Goal: Information Seeking & Learning: Learn about a topic

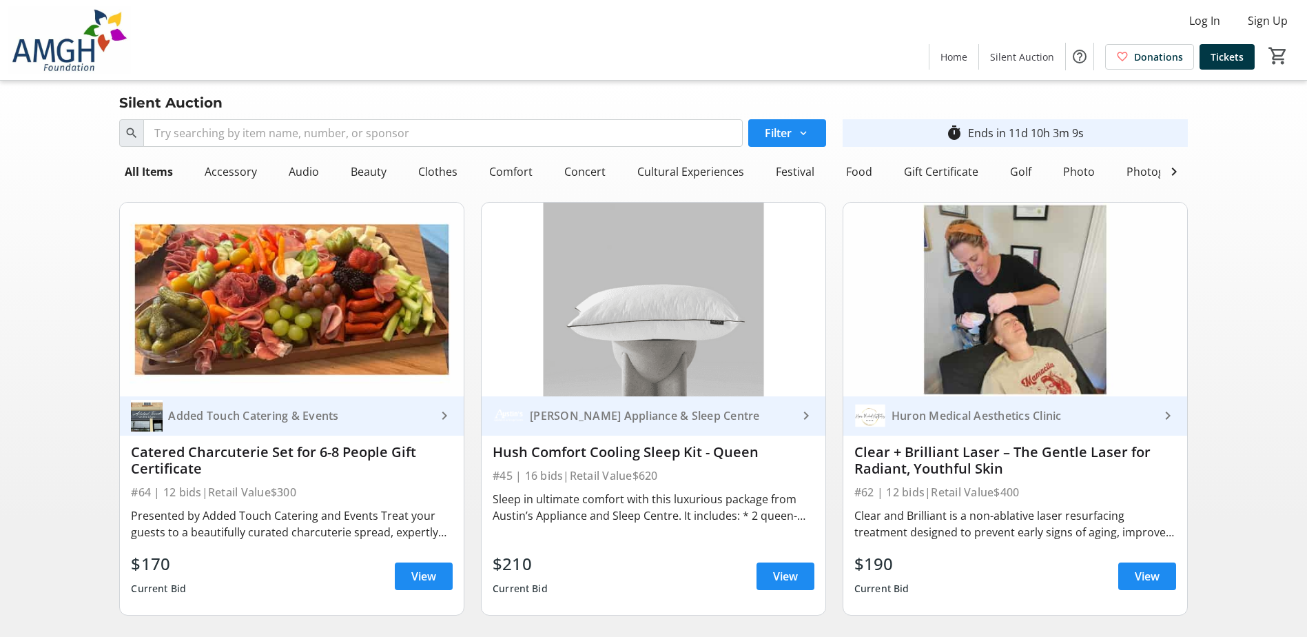
scroll to position [69, 0]
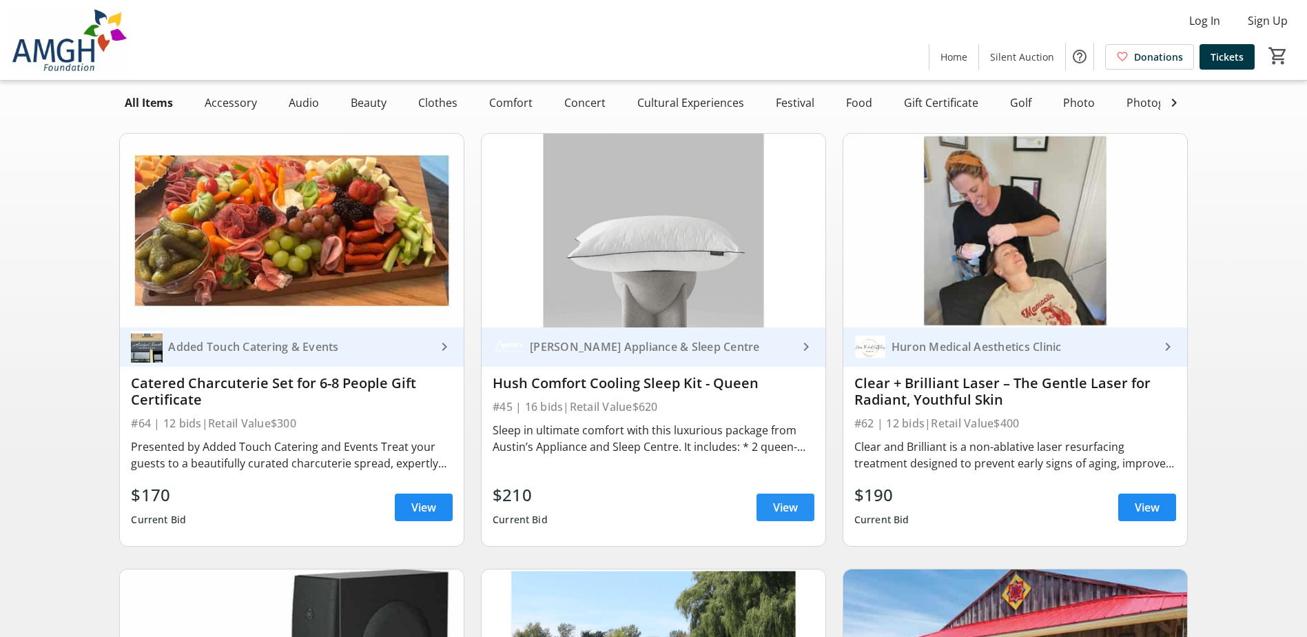
click at [777, 509] on span "View" at bounding box center [785, 507] width 25 height 17
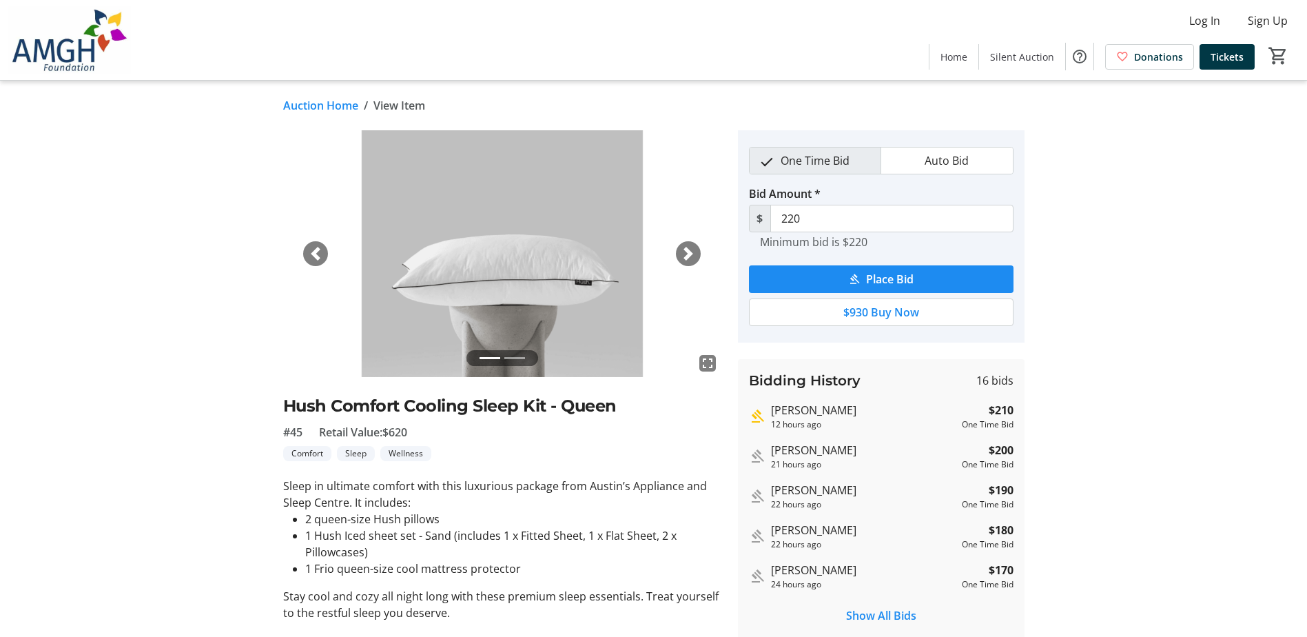
click at [689, 248] on span "button" at bounding box center [688, 254] width 14 height 14
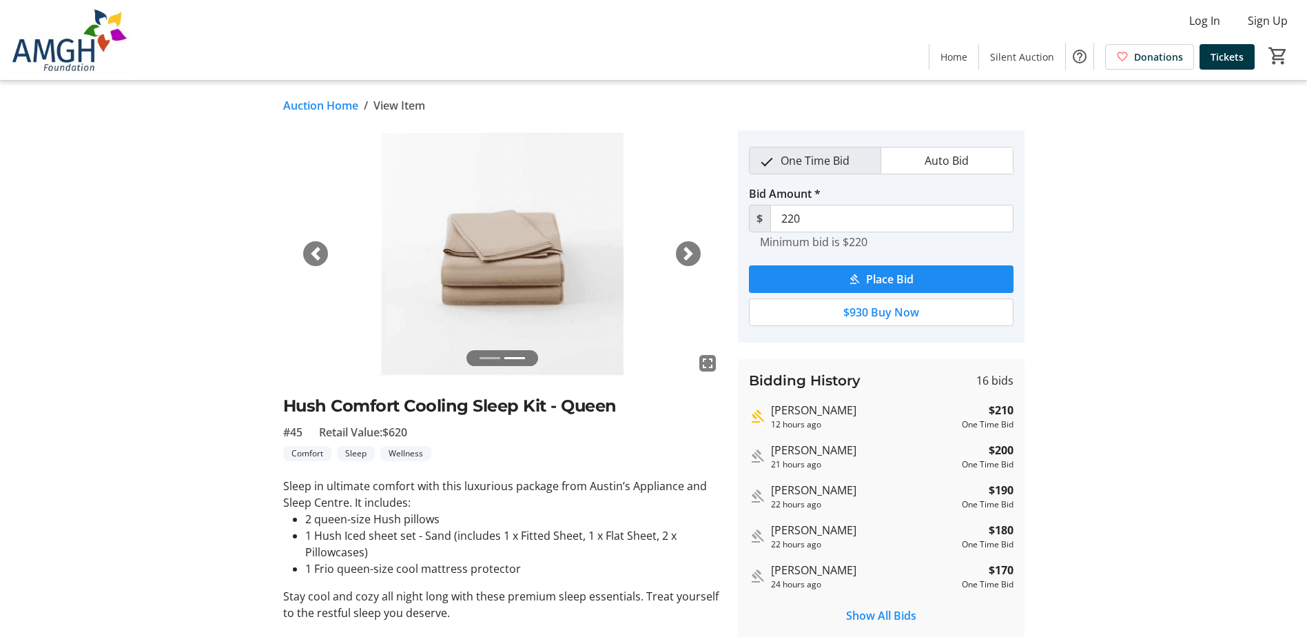
click at [313, 251] on span "button" at bounding box center [316, 254] width 14 height 14
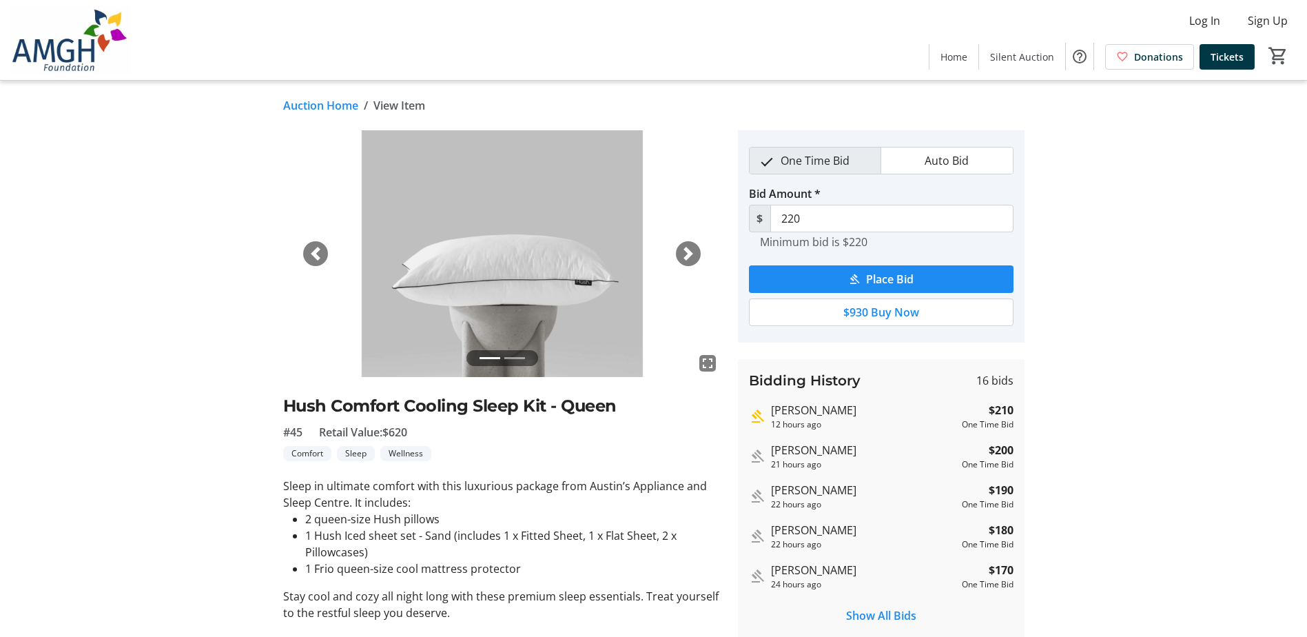
drag, startPoint x: 395, startPoint y: 433, endPoint x: 416, endPoint y: 430, distance: 20.9
click at [416, 430] on div "#45 Retail Value: $620" at bounding box center [502, 432] width 438 height 17
drag, startPoint x: 416, startPoint y: 430, endPoint x: 548, endPoint y: 466, distance: 136.4
click at [548, 466] on div "fullscreen fullscreen Previous Next Hush Comfort Cooling Sleep Kit - Queen #45 …" at bounding box center [502, 409] width 438 height 559
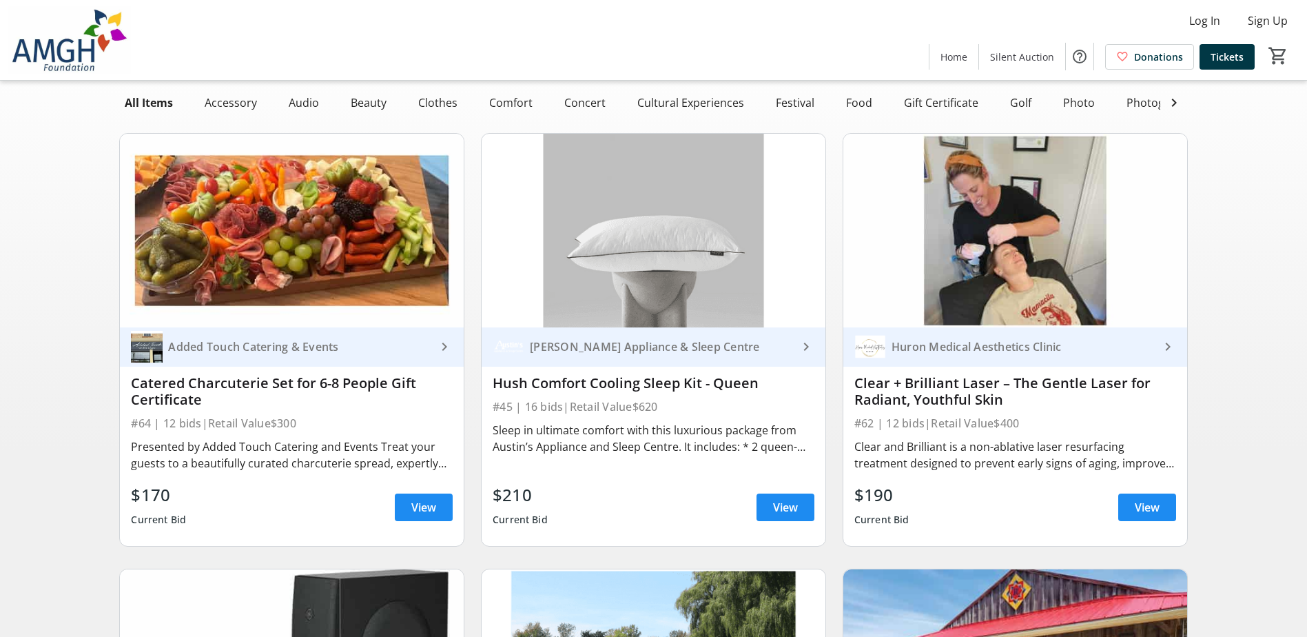
click at [918, 227] on img at bounding box center [1015, 231] width 344 height 194
click at [1144, 524] on span at bounding box center [1147, 507] width 58 height 33
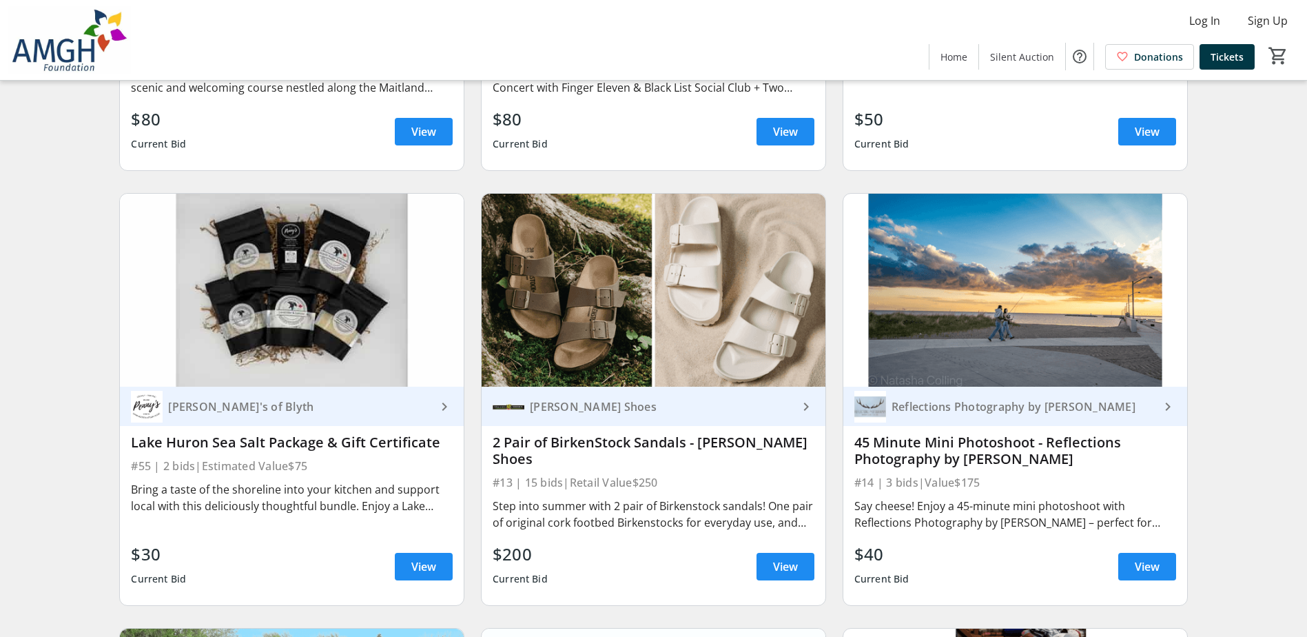
scroll to position [2205, 0]
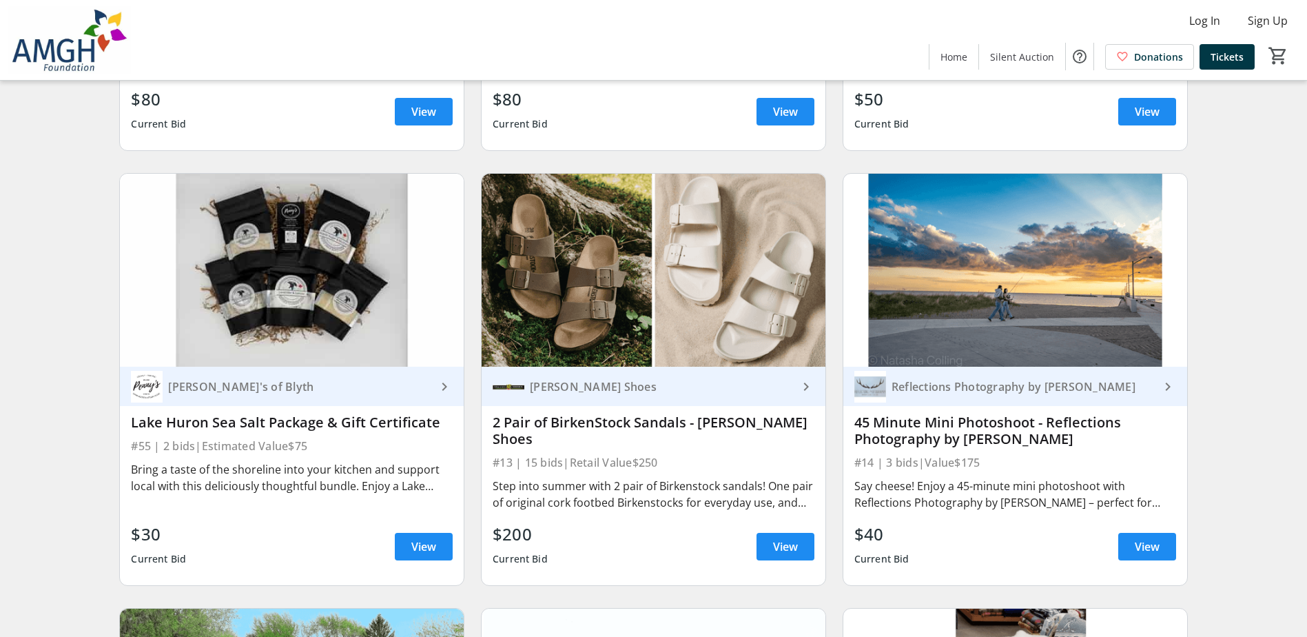
drag, startPoint x: 491, startPoint y: 548, endPoint x: 530, endPoint y: 546, distance: 38.7
click at [530, 546] on div "[PERSON_NAME] Shoes keyboard_arrow_right 2 Pair of BirkenStock Sandals - [PERSO…" at bounding box center [654, 476] width 344 height 218
click at [836, 480] on div "Reflections Photography by [PERSON_NAME] keyboard_arrow_right 45 Minute Mini Ph…" at bounding box center [1015, 379] width 362 height 435
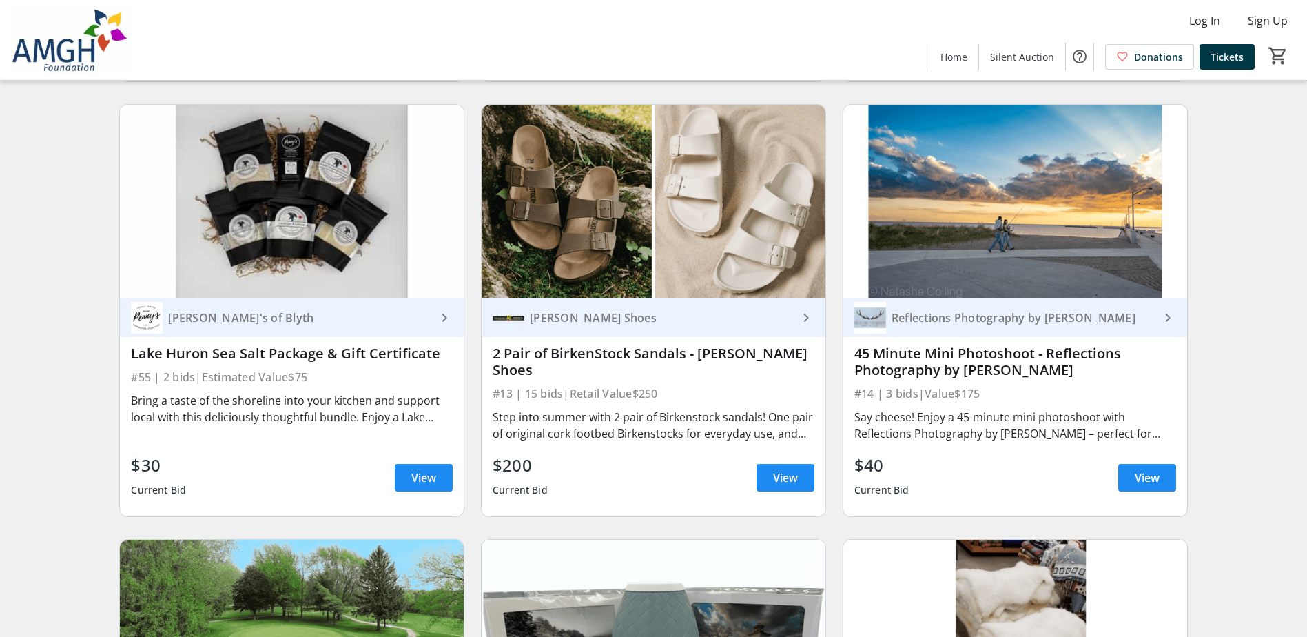
drag, startPoint x: 997, startPoint y: 400, endPoint x: 932, endPoint y: 404, distance: 65.6
click at [932, 403] on div "#14 | 3 bids | Value $175" at bounding box center [1015, 393] width 322 height 19
click at [1153, 484] on span "View" at bounding box center [1147, 477] width 25 height 17
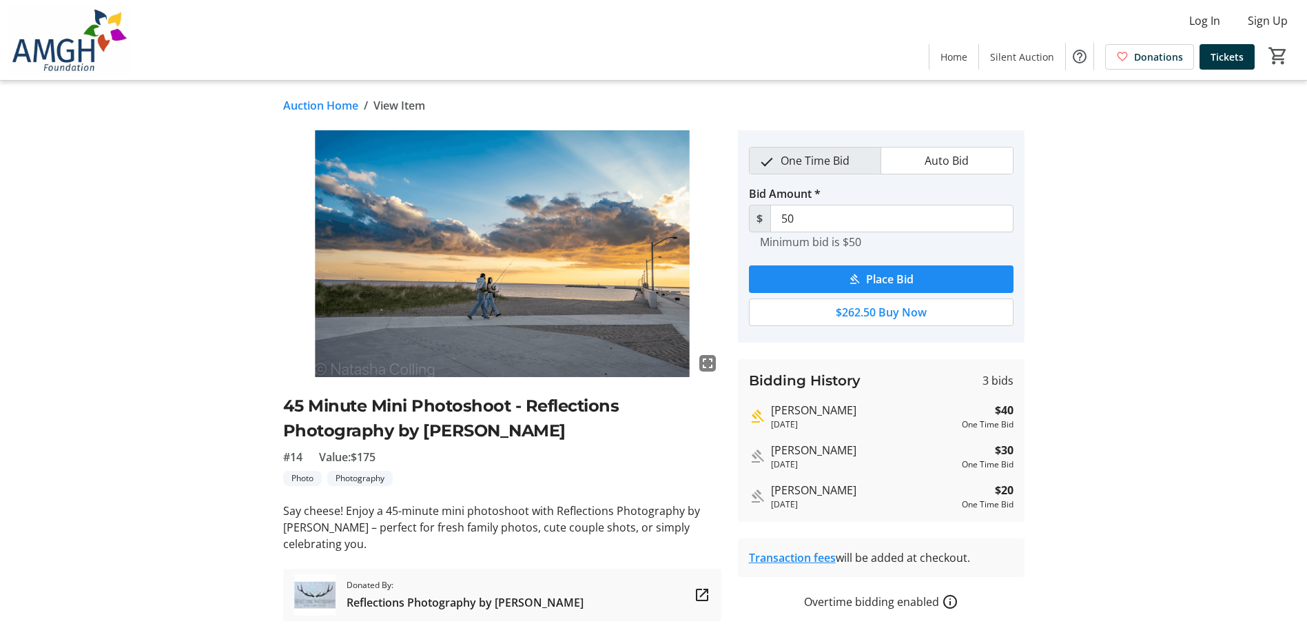
click at [708, 360] on mat-icon "fullscreen" at bounding box center [707, 363] width 17 height 17
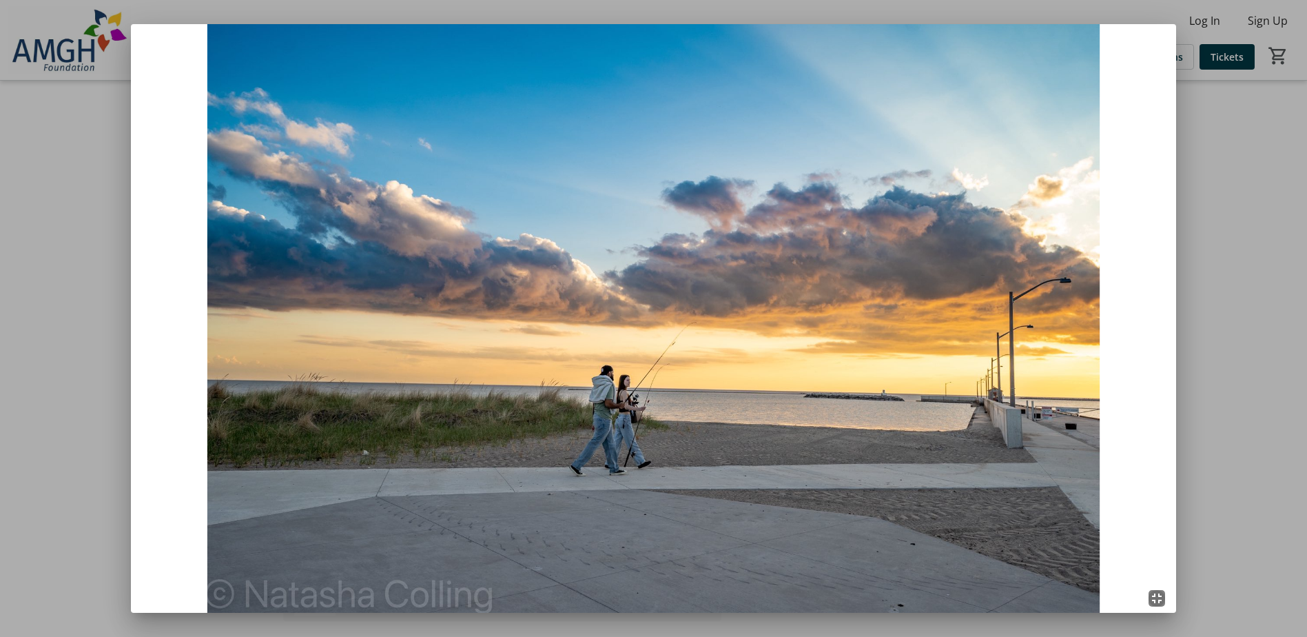
click at [1222, 314] on div at bounding box center [653, 318] width 1307 height 637
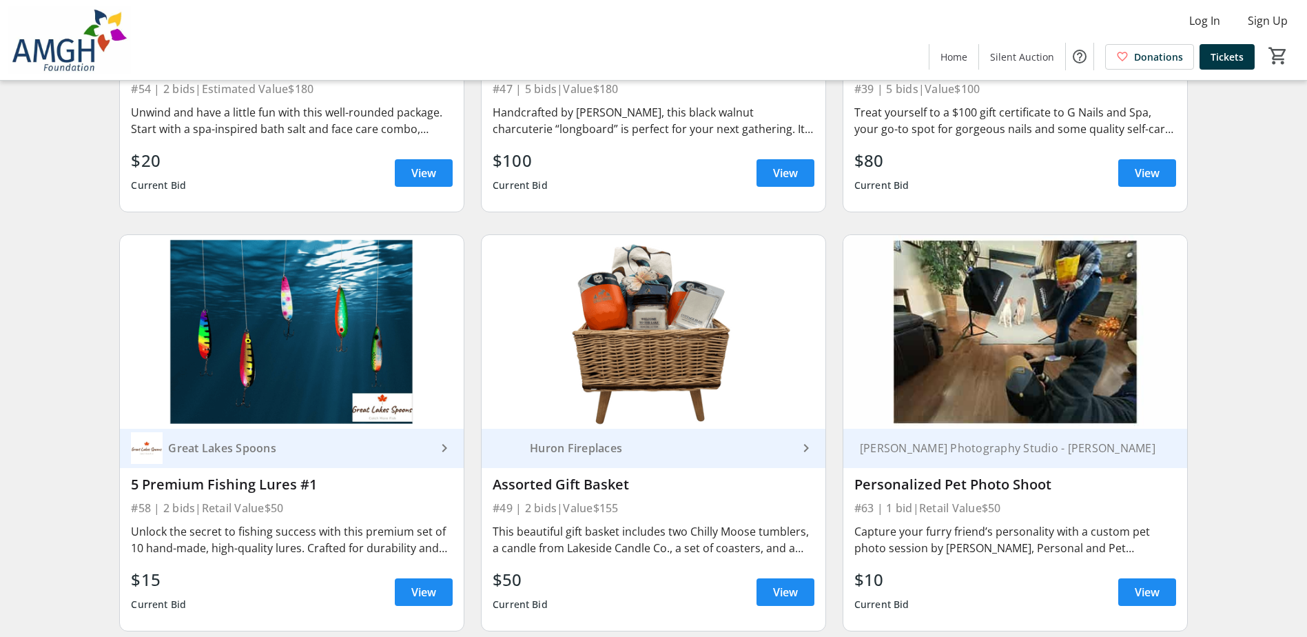
scroll to position [7764, 0]
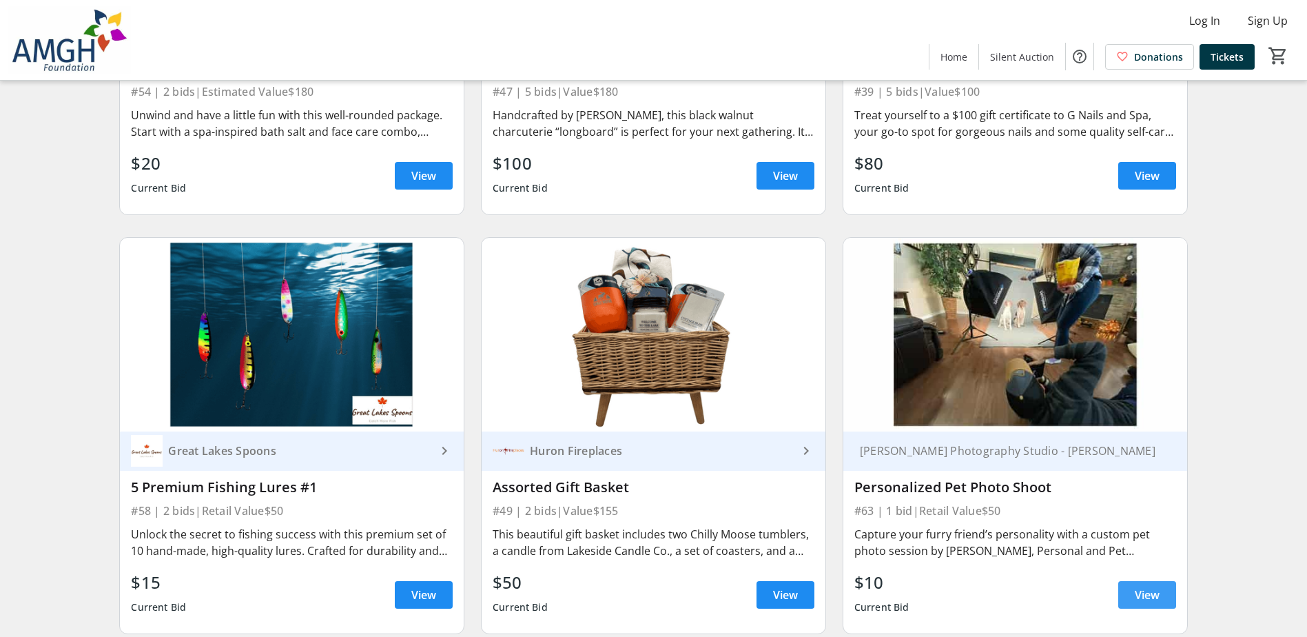
click at [1136, 599] on span "View" at bounding box center [1147, 594] width 25 height 17
